Goal: Information Seeking & Learning: Learn about a topic

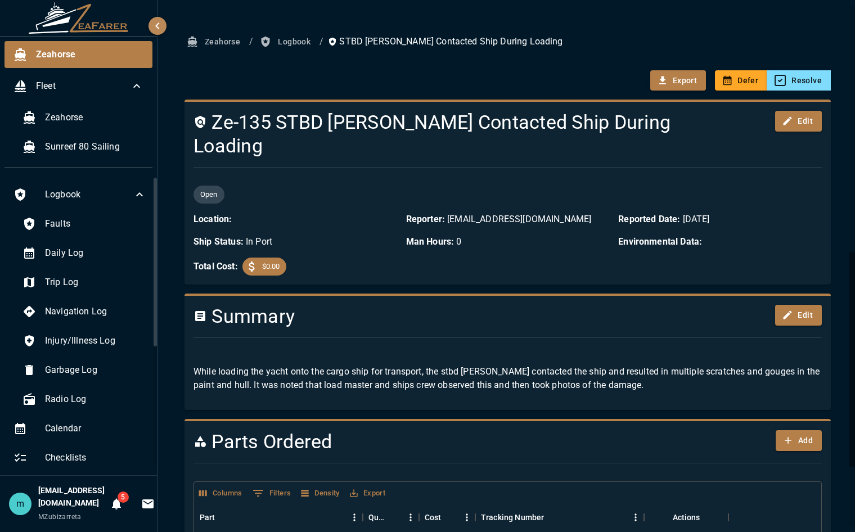
scroll to position [146, 0]
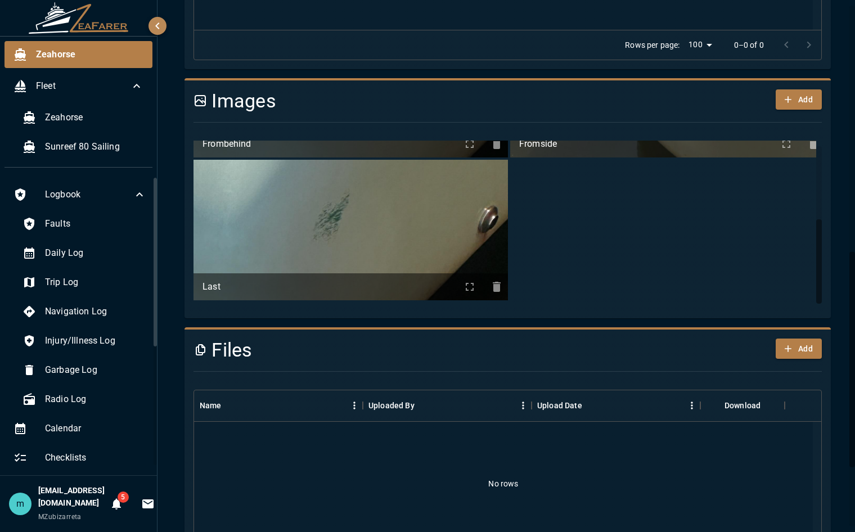
click at [361, 89] on h4 "Images" at bounding box center [454, 101] width 522 height 24
click at [160, 23] on icon "button" at bounding box center [157, 25] width 13 height 13
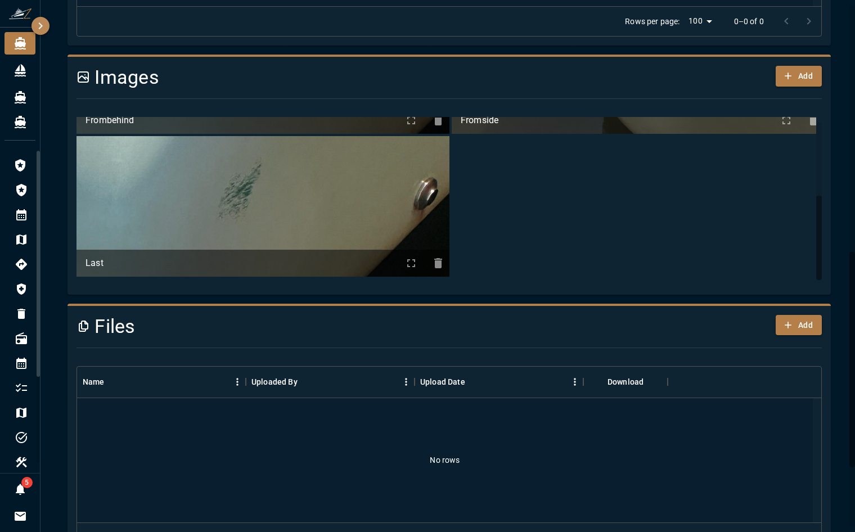
click at [42, 24] on icon "button" at bounding box center [40, 25] width 13 height 13
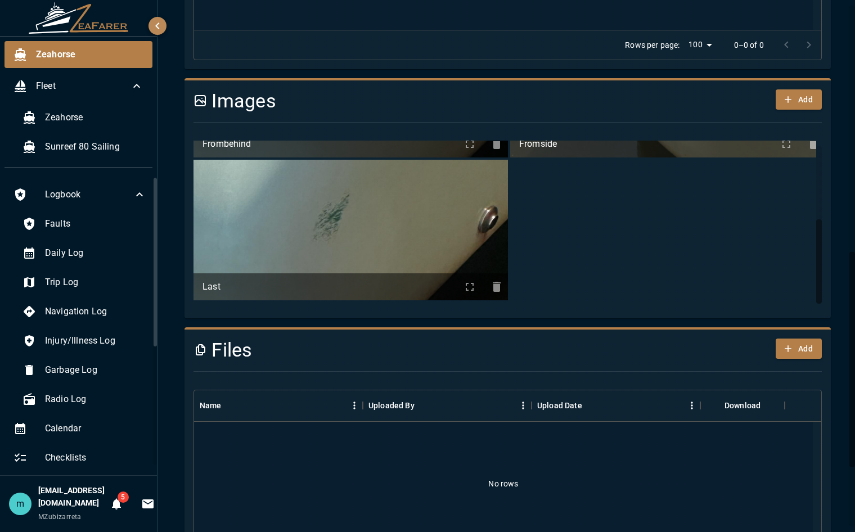
click at [556, 178] on ul "Frombehind Fromside Last" at bounding box center [508, 158] width 631 height 283
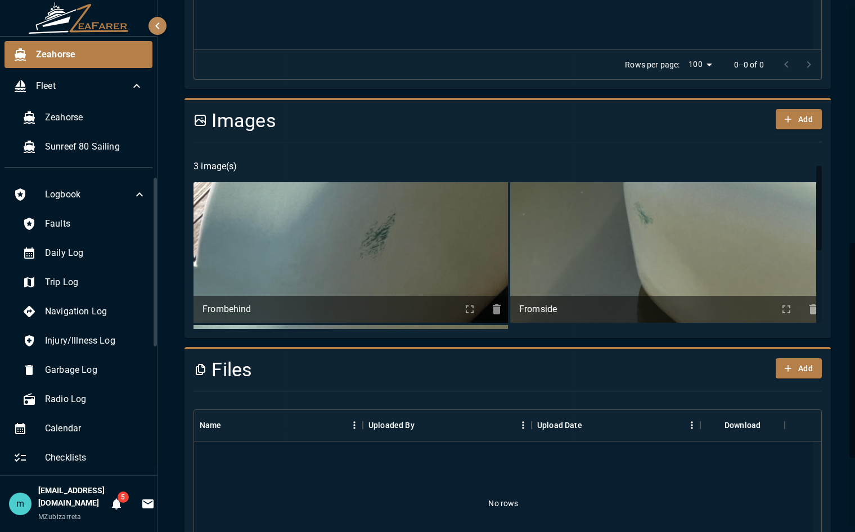
scroll to position [586, 0]
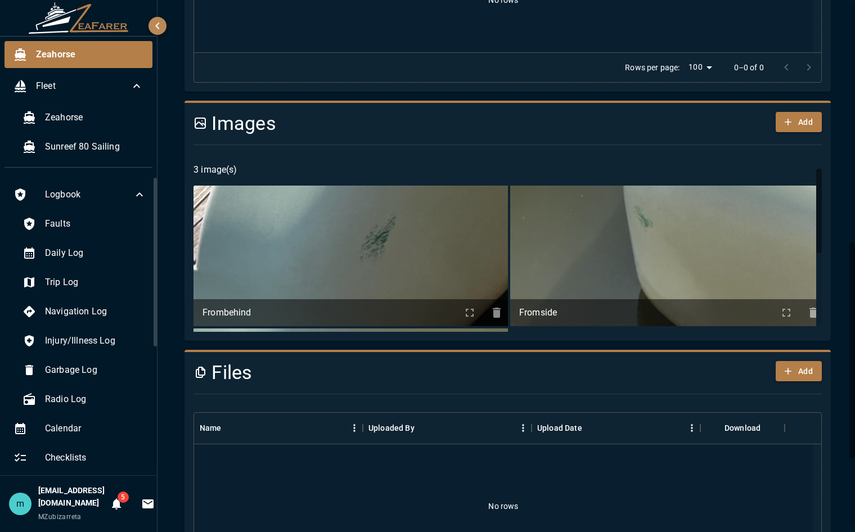
click at [463, 306] on icon "info about Frombehind" at bounding box center [469, 312] width 13 height 13
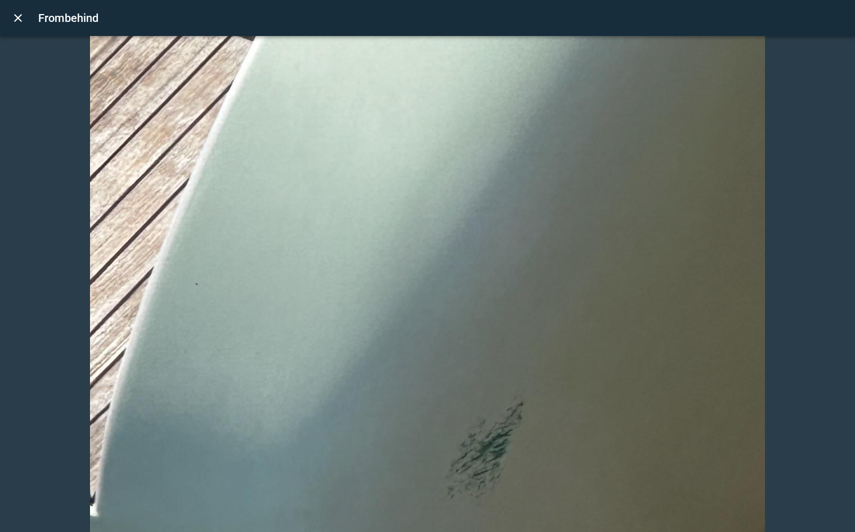
click at [586, 25] on div "Frombehind" at bounding box center [439, 18] width 803 height 18
click at [22, 15] on icon "close" at bounding box center [17, 17] width 13 height 13
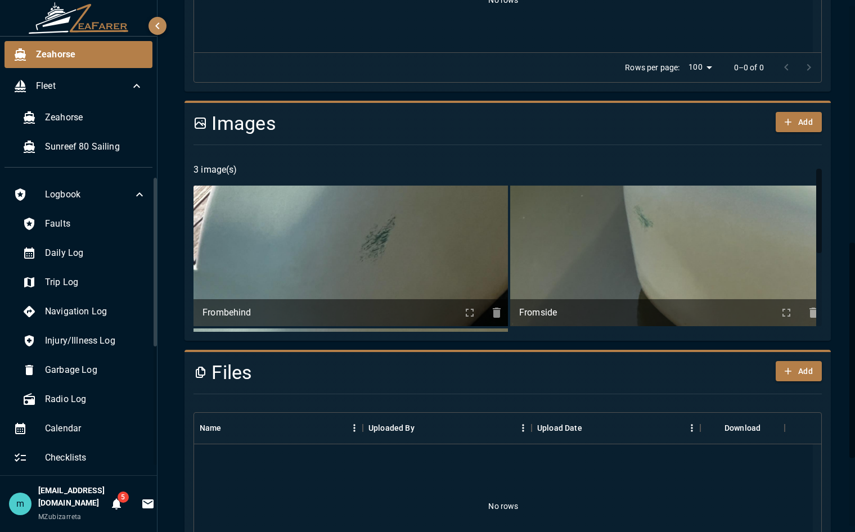
click at [586, 214] on img at bounding box center [667, 256] width 314 height 141
click at [780, 306] on icon "info about Fromside" at bounding box center [786, 312] width 13 height 13
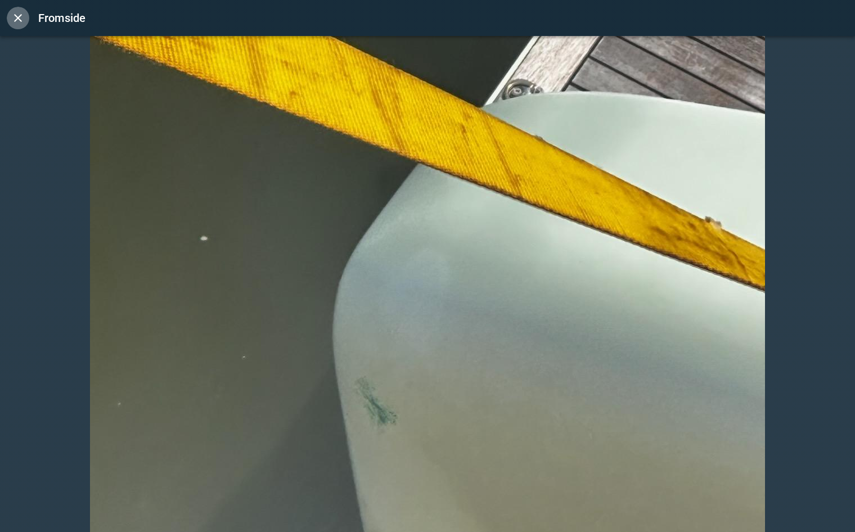
click at [16, 17] on icon "close" at bounding box center [17, 17] width 13 height 13
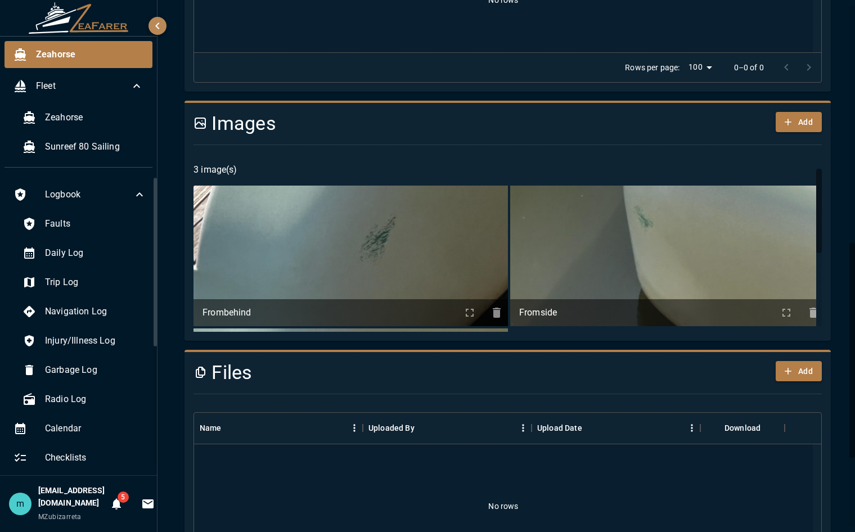
click at [834, 188] on div "Zeahorse / Logbook / STBD [PERSON_NAME] Contacted Ship During Loading Export De…" at bounding box center [507, 78] width 673 height 1265
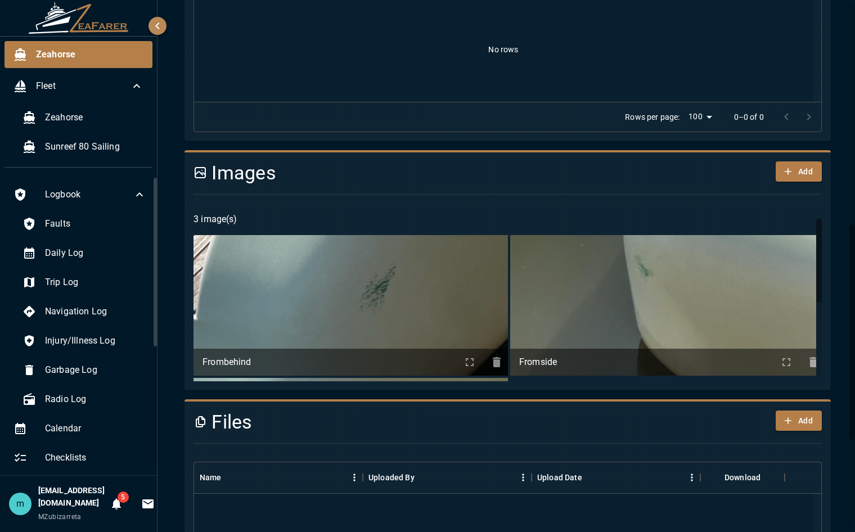
scroll to position [518, 0]
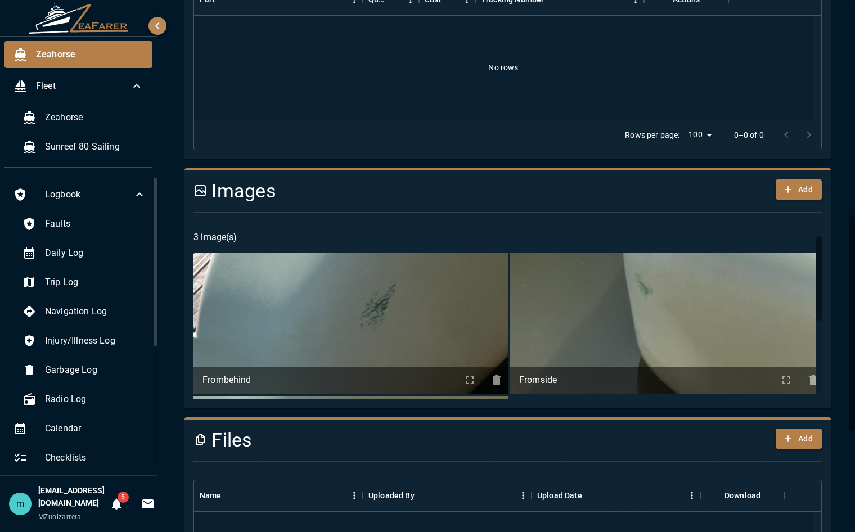
click at [202, 191] on icon at bounding box center [203, 192] width 4 height 2
click at [228, 179] on h4 "Images" at bounding box center [454, 191] width 522 height 24
